Goal: Check status: Check status

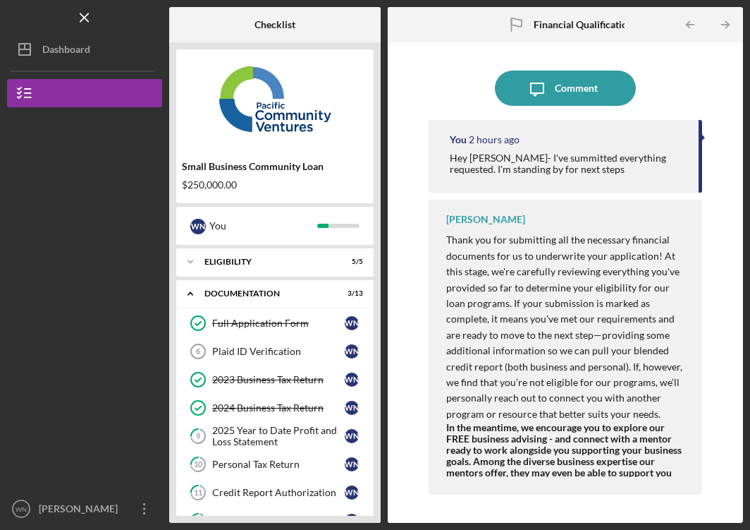
scroll to position [238, 0]
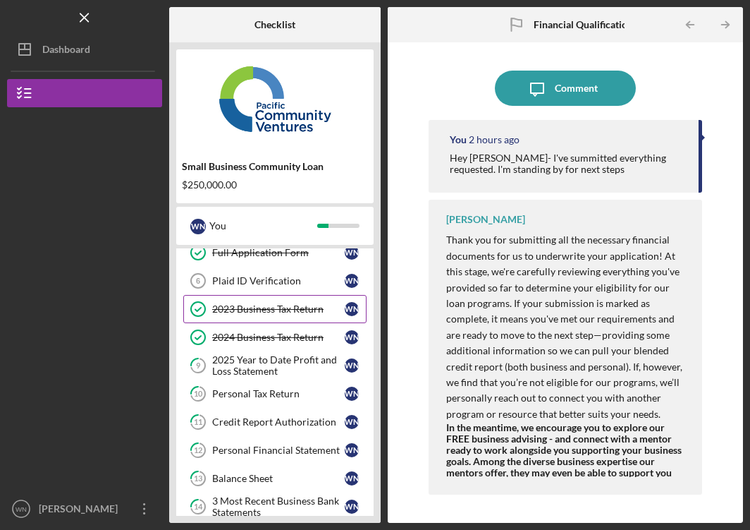
scroll to position [74, 0]
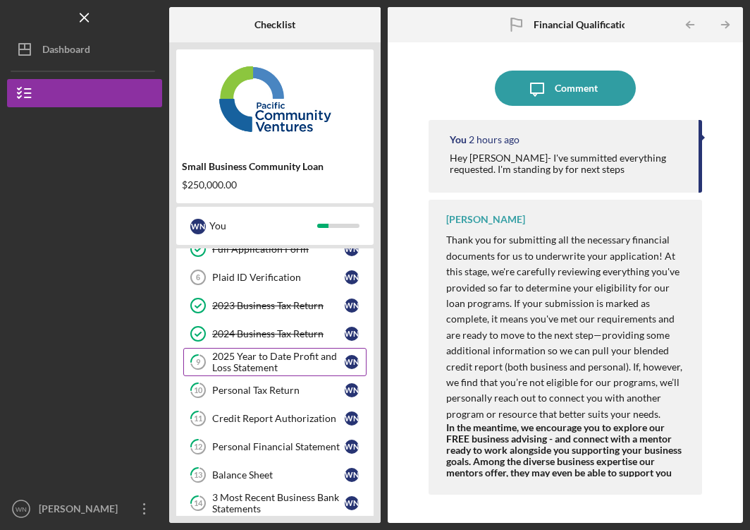
click at [261, 360] on div "2025 Year to Date Profit and Loss Statement" at bounding box center [278, 361] width 133 height 23
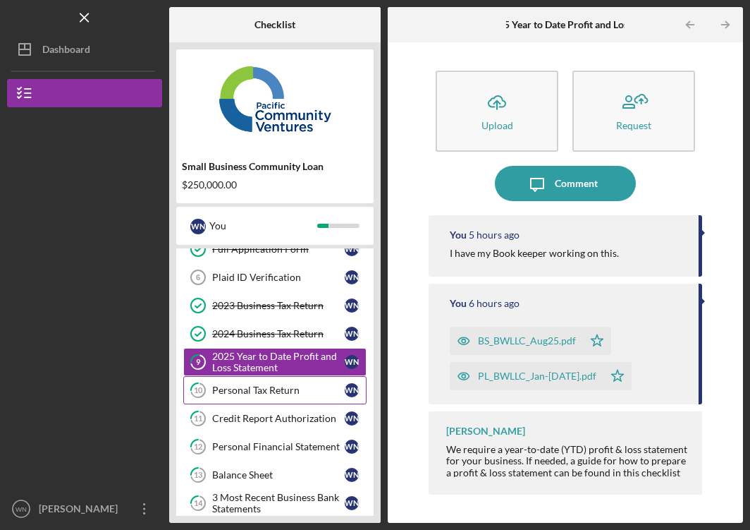
click at [250, 384] on div "Personal Tax Return" at bounding box center [278, 389] width 133 height 11
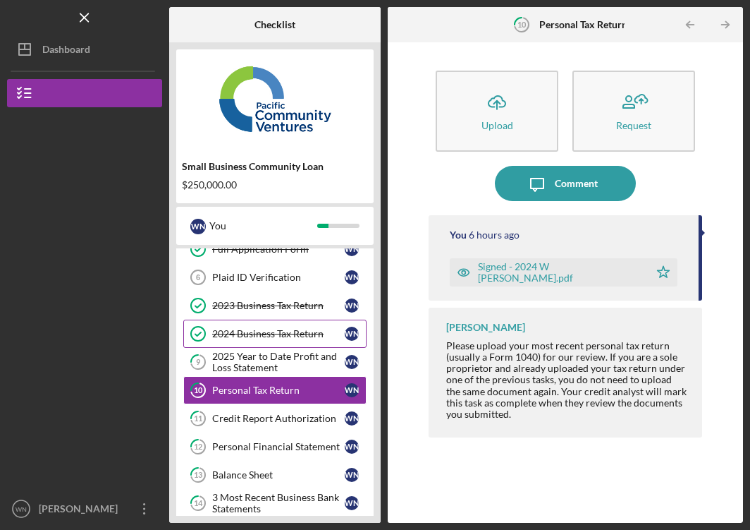
click at [265, 337] on div "2024 Business Tax Return" at bounding box center [278, 333] width 133 height 11
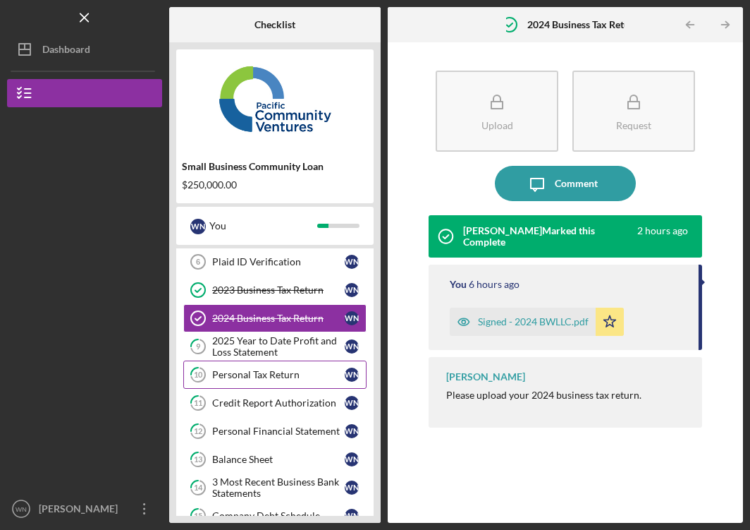
scroll to position [91, 0]
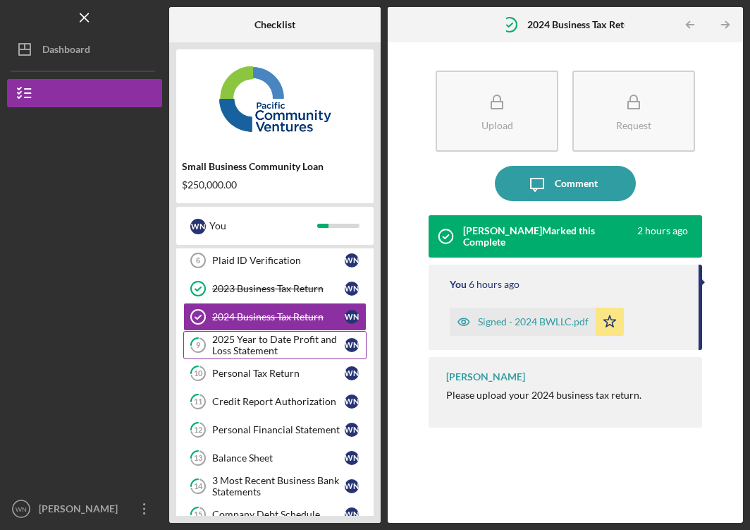
click at [274, 341] on div "2025 Year to Date Profit and Loss Statement" at bounding box center [278, 345] width 133 height 23
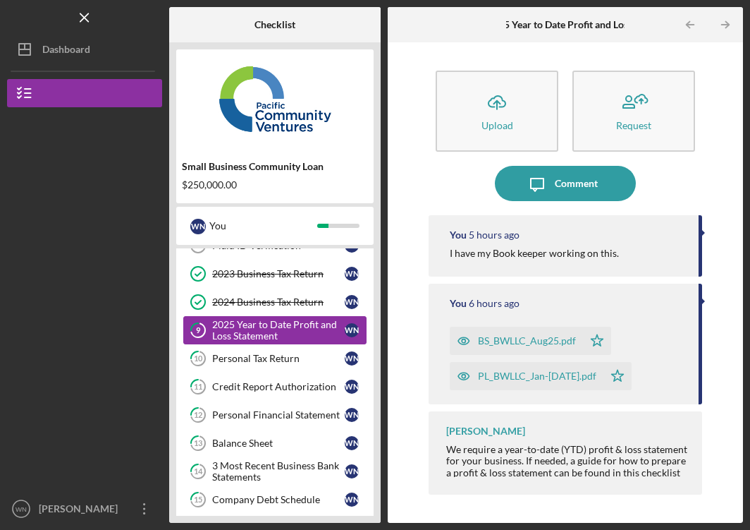
scroll to position [107, 0]
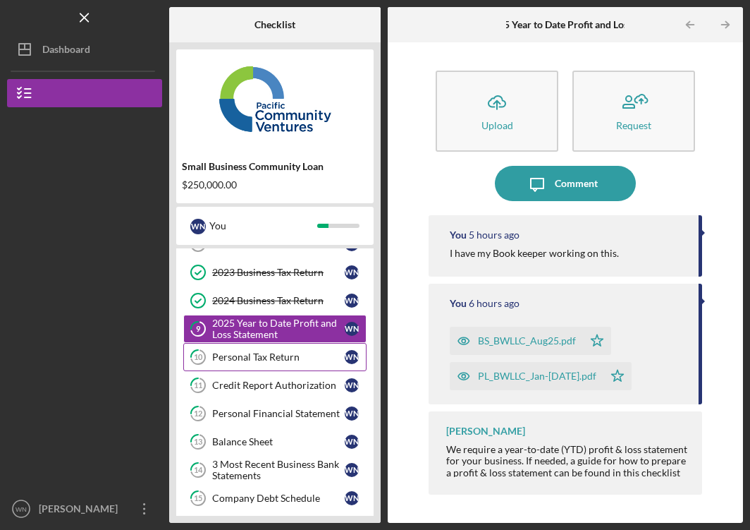
click at [264, 351] on div "Personal Tax Return" at bounding box center [278, 356] width 133 height 11
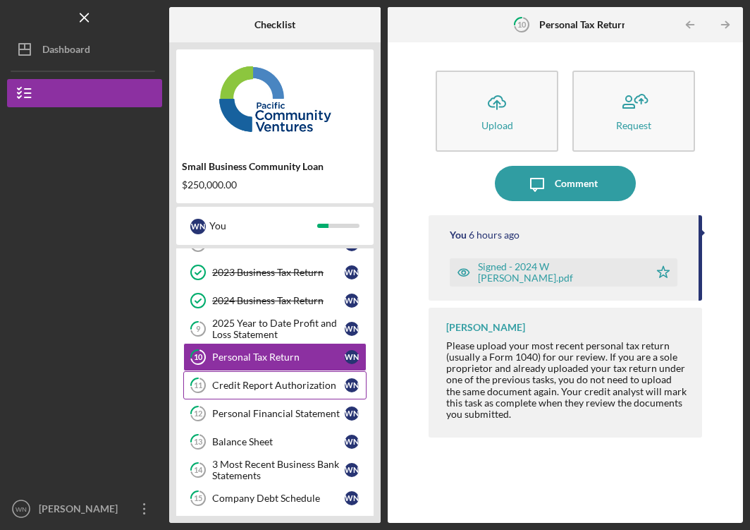
click at [262, 378] on link "11 Credit Report Authorization W N" at bounding box center [274, 385] width 183 height 28
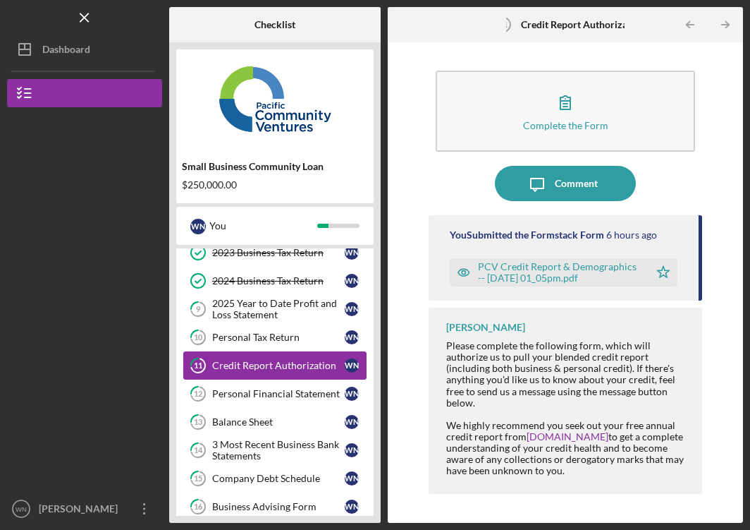
scroll to position [141, 0]
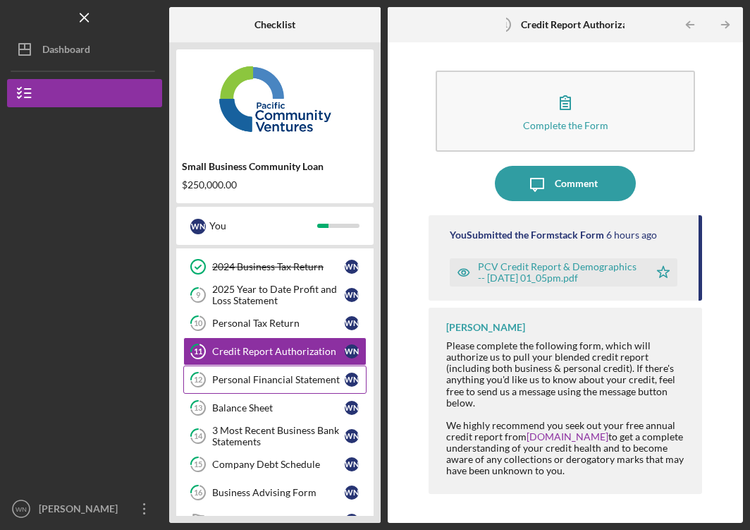
click at [255, 384] on div "Personal Financial Statement" at bounding box center [278, 379] width 133 height 11
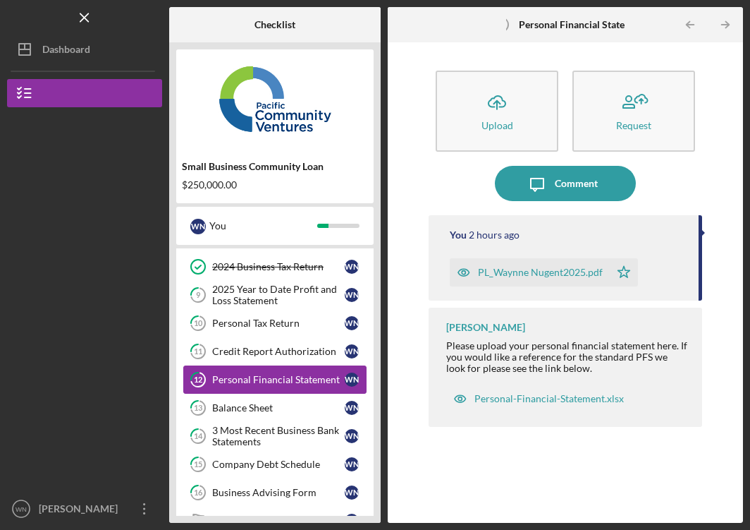
scroll to position [154, 0]
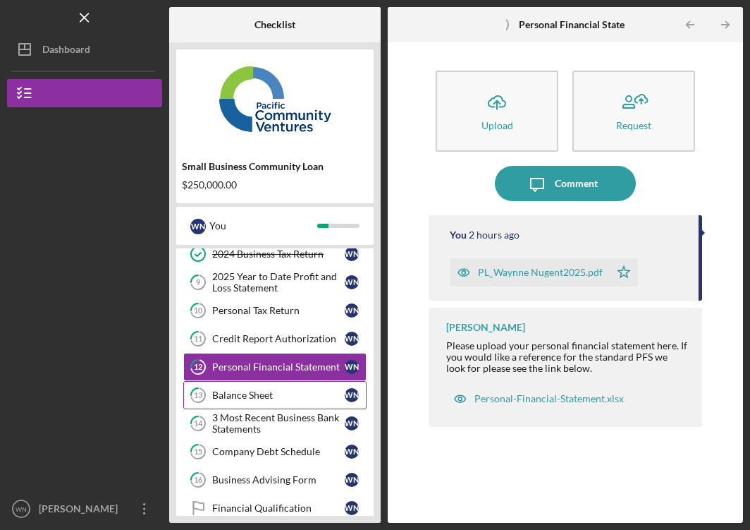
click at [253, 387] on link "13 Balance Sheet W N" at bounding box center [274, 395] width 183 height 28
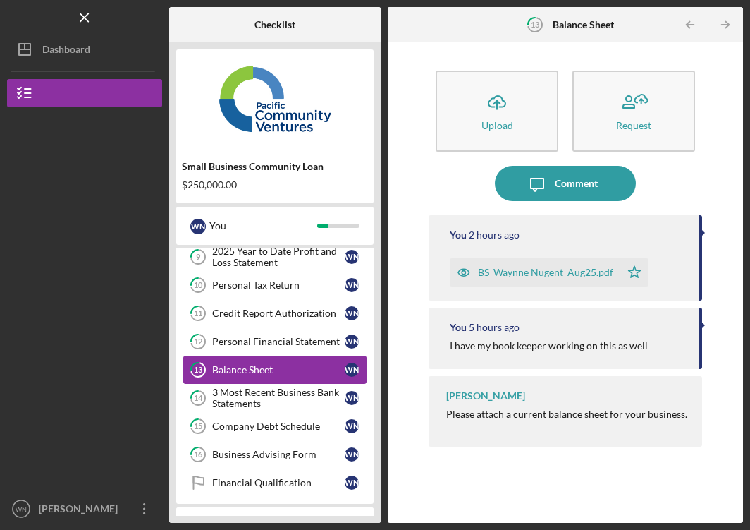
scroll to position [185, 0]
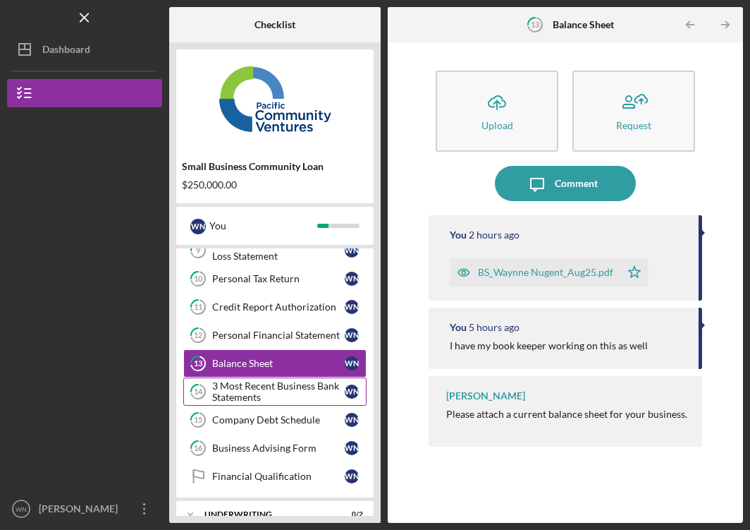
click at [252, 388] on div "3 Most Recent Business Bank Statements" at bounding box center [278, 391] width 133 height 23
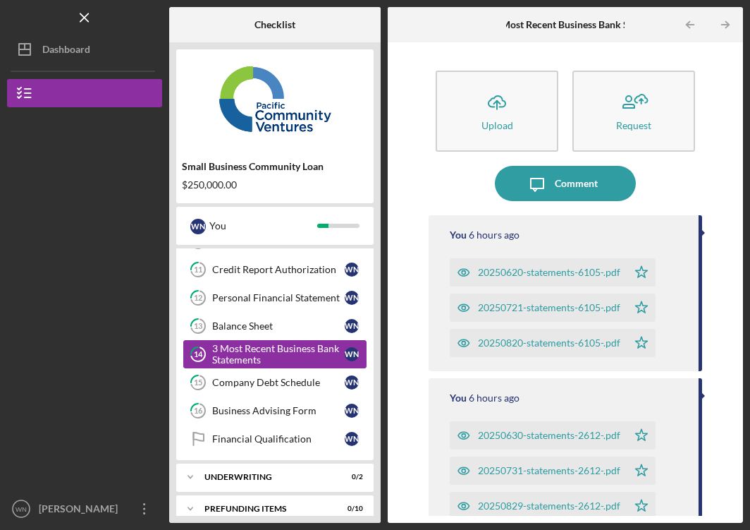
scroll to position [236, 0]
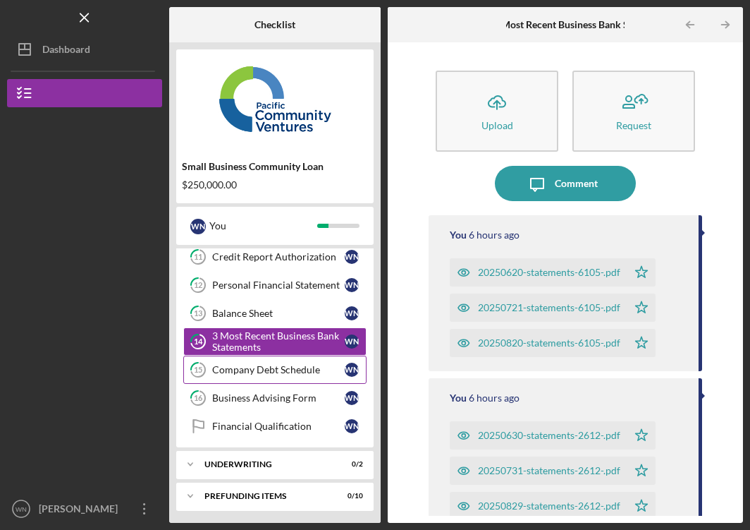
click at [248, 374] on div "Company Debt Schedule" at bounding box center [278, 369] width 133 height 11
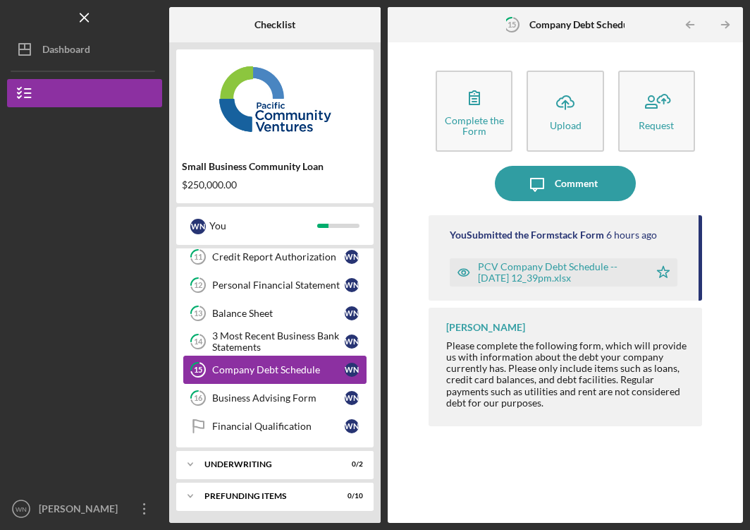
scroll to position [238, 0]
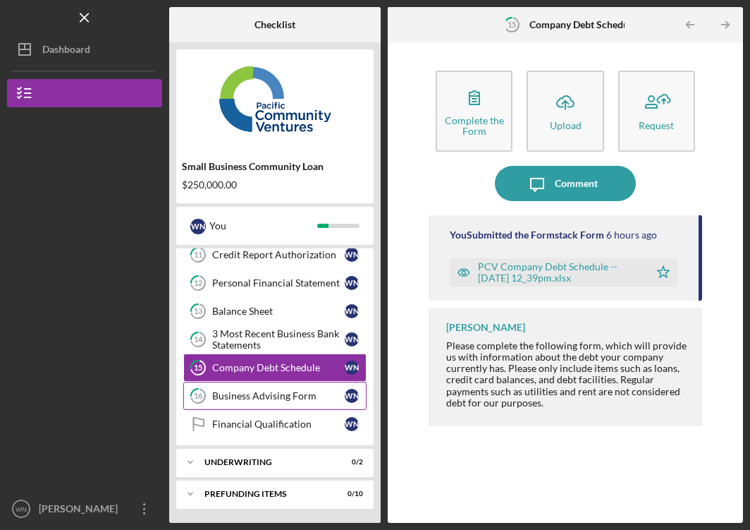
click at [241, 389] on link "16 Business Advising Form W N" at bounding box center [274, 396] width 183 height 28
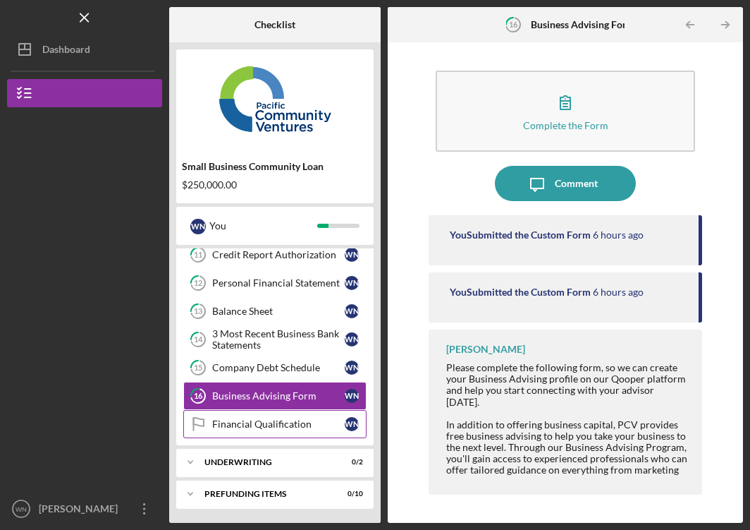
click at [241, 422] on div "Financial Qualification" at bounding box center [278, 423] width 133 height 11
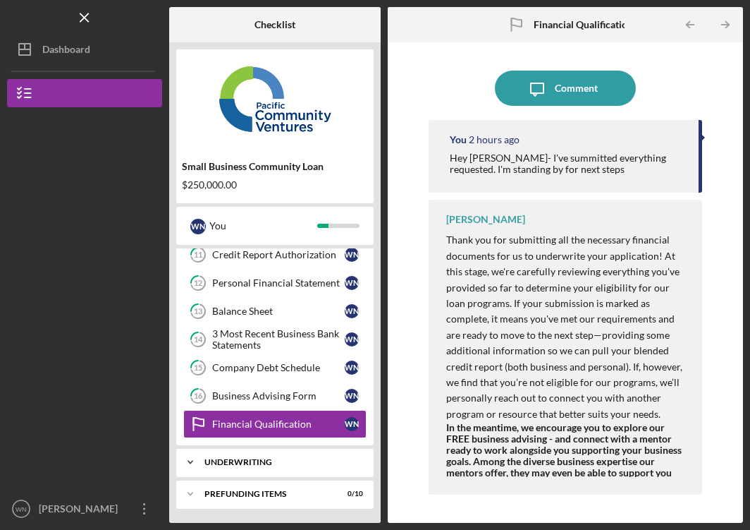
click at [191, 463] on icon "Icon/Expander" at bounding box center [190, 462] width 28 height 28
click at [247, 464] on div "Underwriting" at bounding box center [281, 462] width 152 height 8
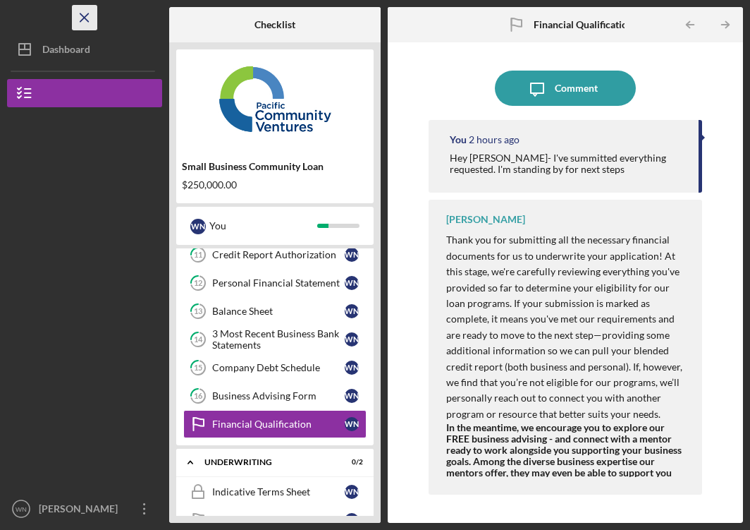
click at [85, 16] on line "button" at bounding box center [84, 17] width 8 height 8
